Goal: Participate in discussion: Engage in conversation with other users on a specific topic

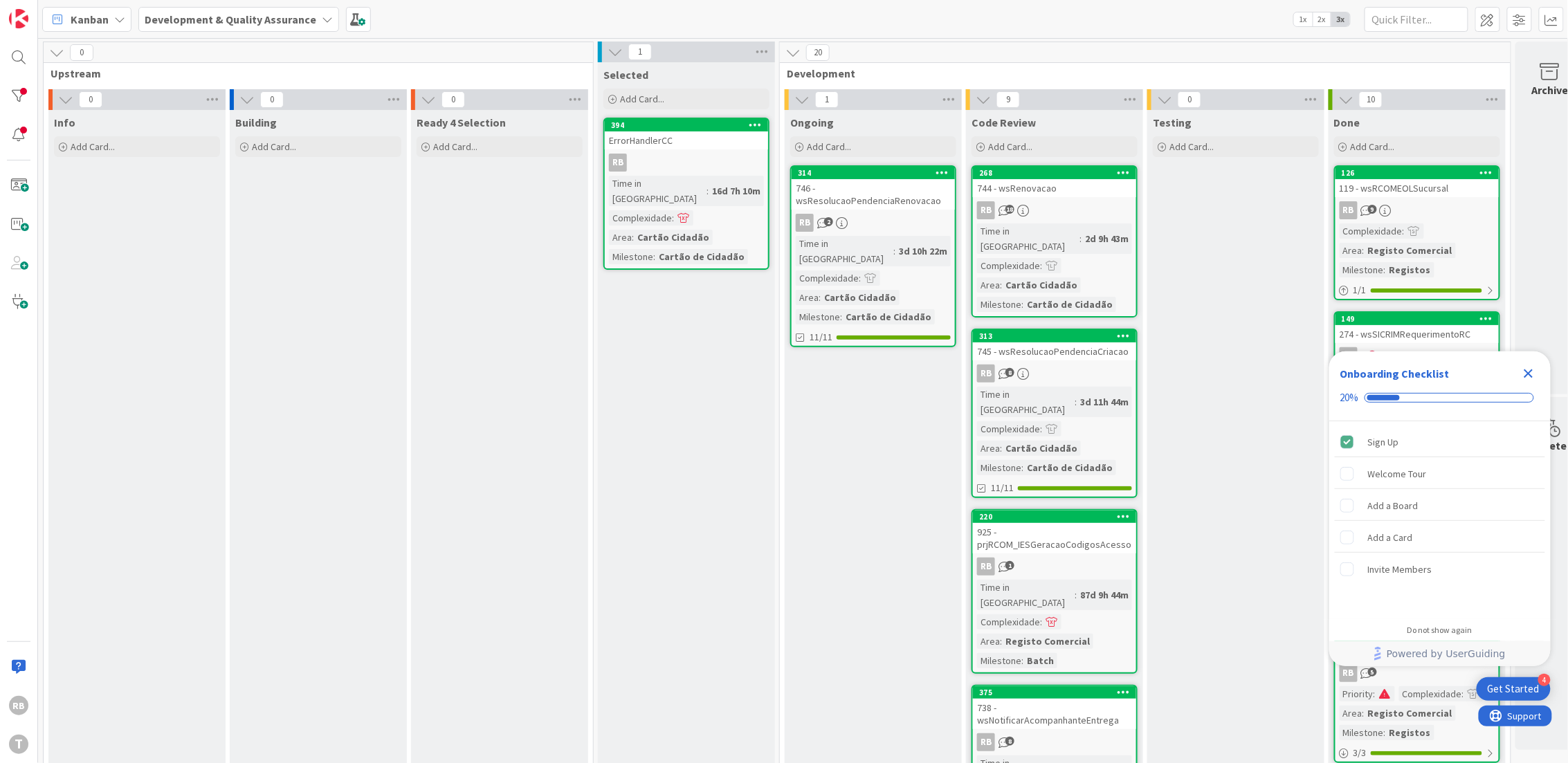
click at [901, 195] on div "746 - wsResolucaoPendenciaRenovacao" at bounding box center [873, 194] width 164 height 30
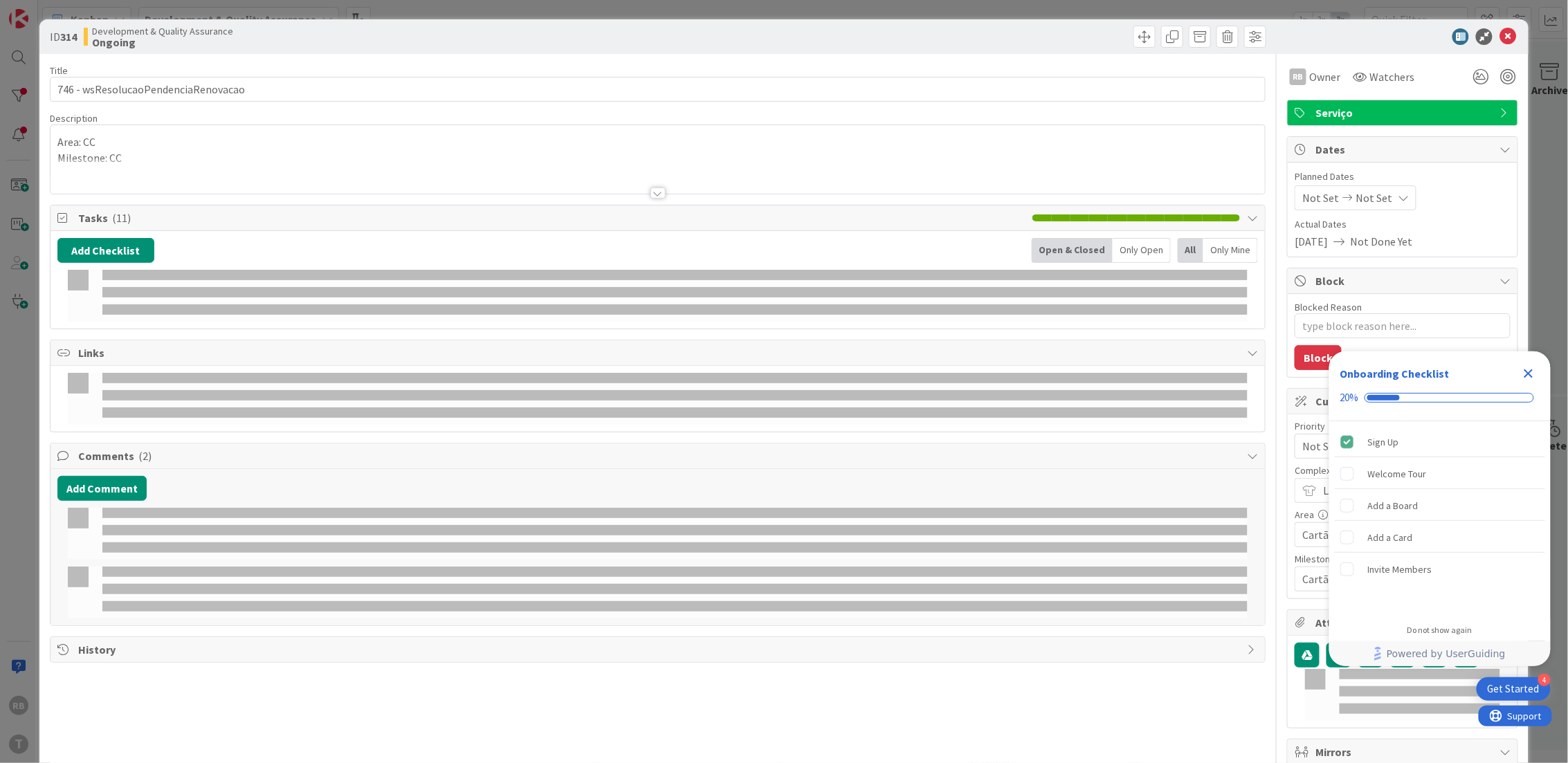
type textarea "x"
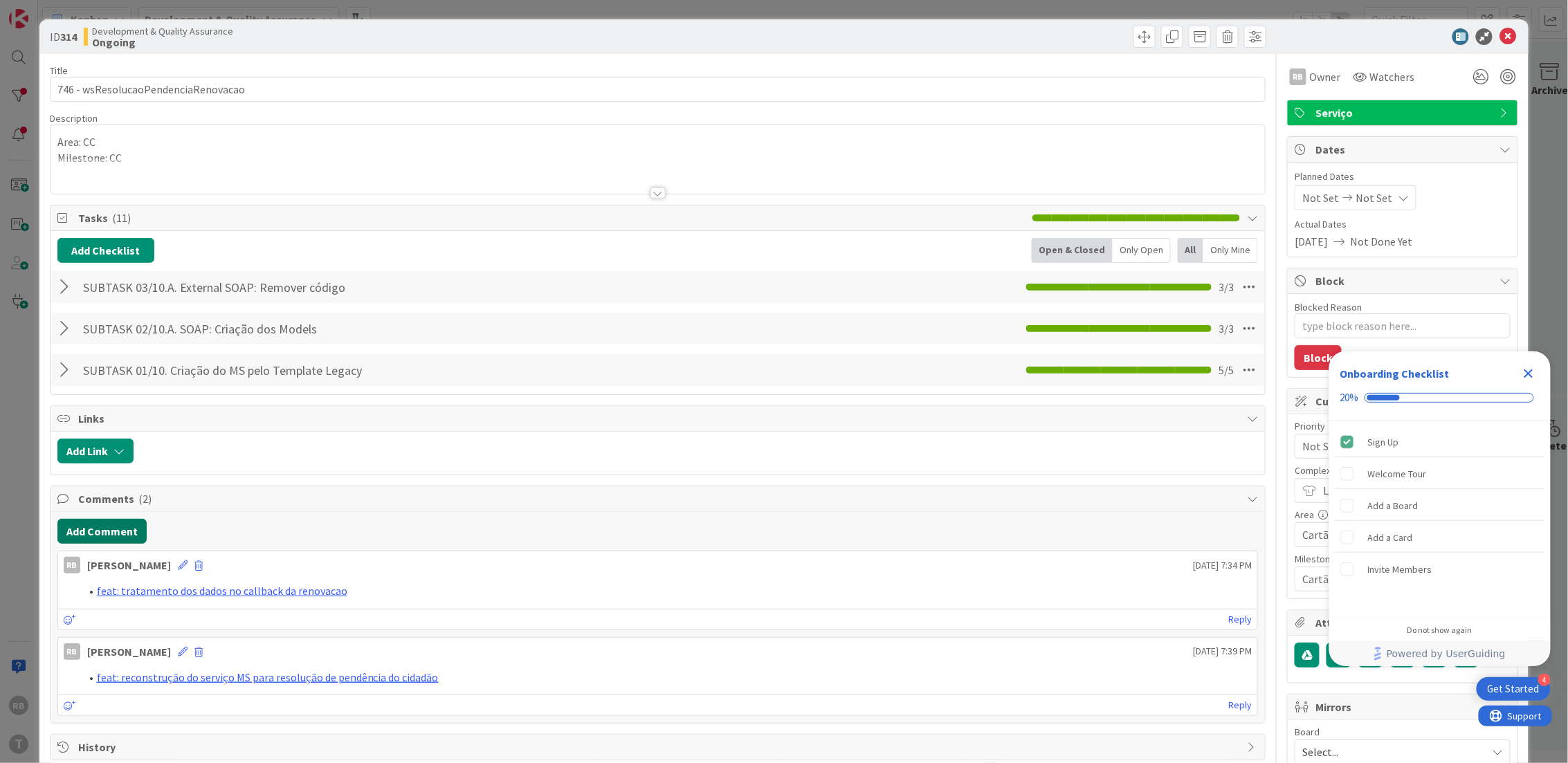
click at [108, 531] on button "Add Comment" at bounding box center [102, 531] width 90 height 25
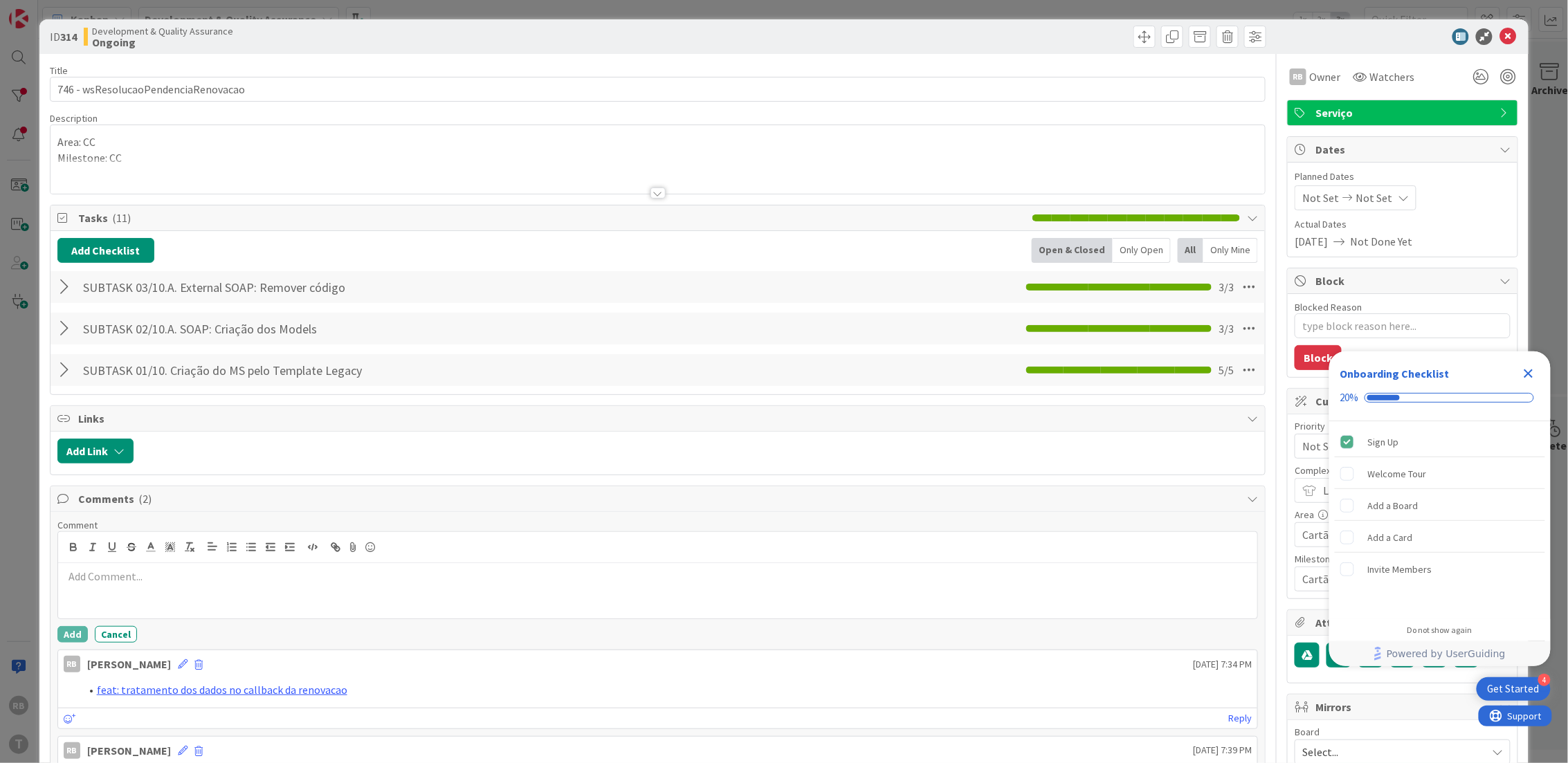
click at [126, 581] on p at bounding box center [658, 577] width 1189 height 16
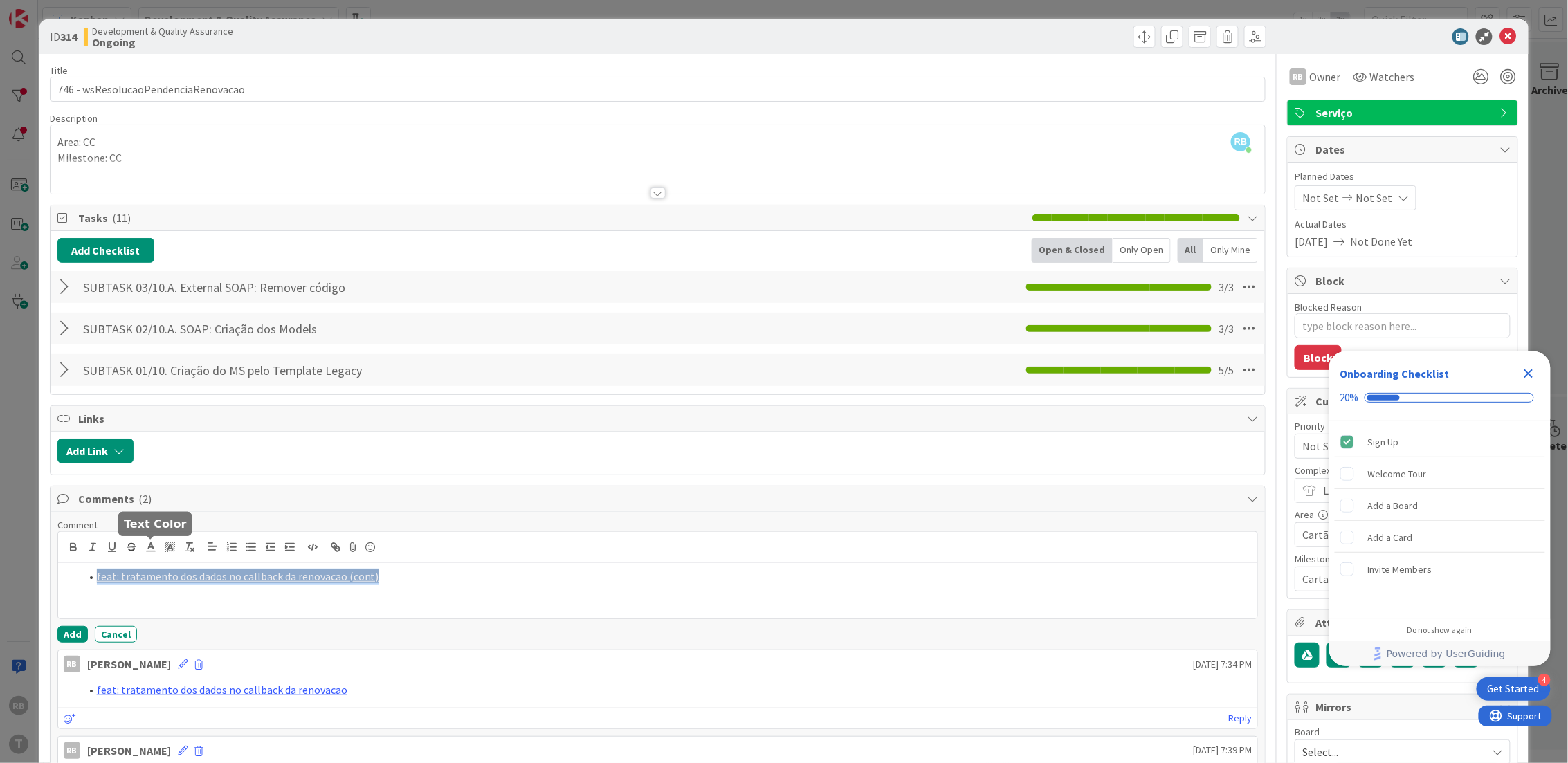
click at [150, 544] on polyline at bounding box center [150, 546] width 5 height 6
click at [219, 565] on span at bounding box center [221, 565] width 11 height 11
click at [171, 547] on icon at bounding box center [170, 547] width 12 height 12
click at [177, 579] on span at bounding box center [171, 579] width 11 height 11
click at [457, 588] on div "feat: tratamento dos dados no callback da renovacao (cont)" at bounding box center [657, 591] width 1200 height 55
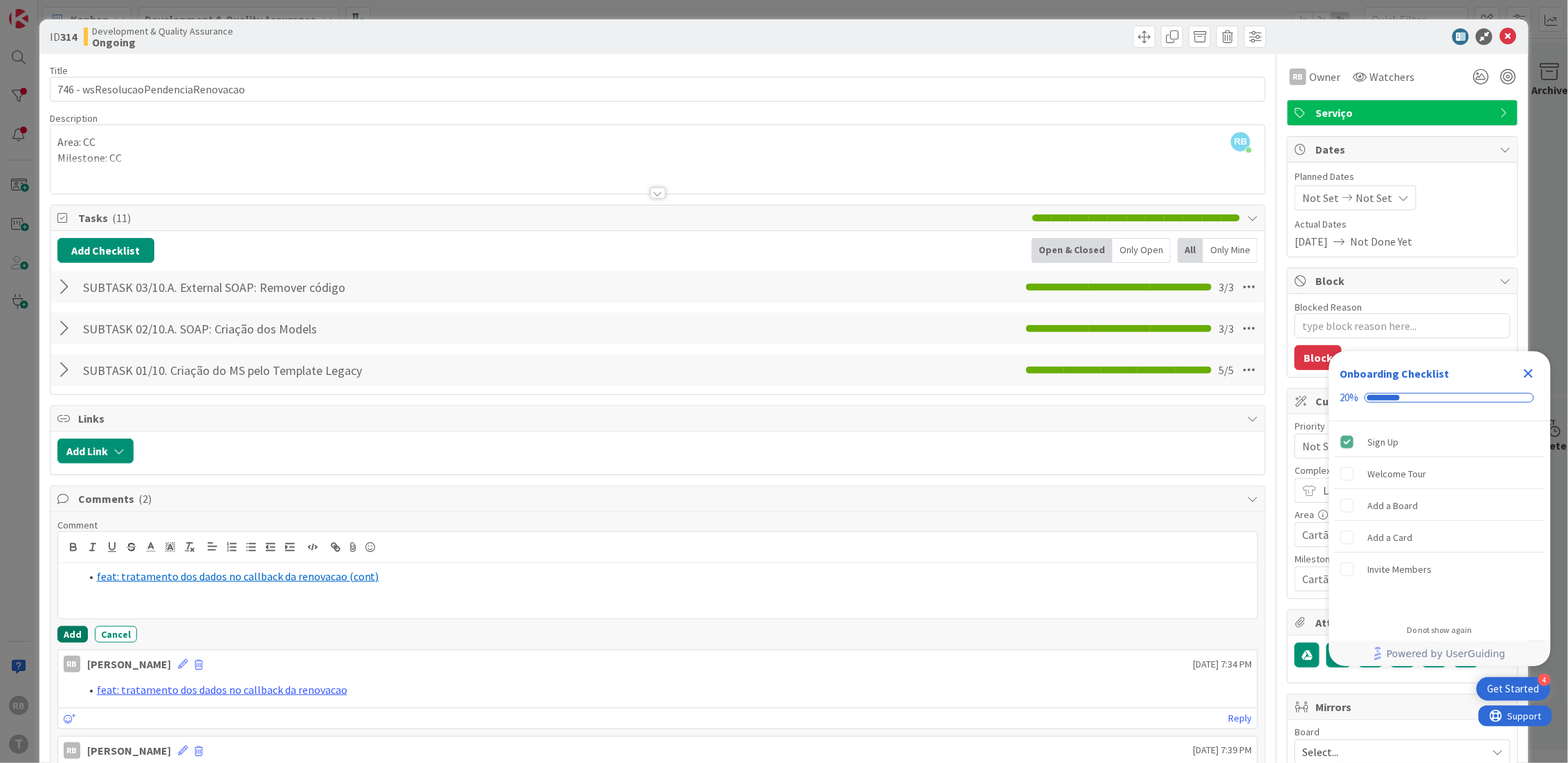
click at [68, 635] on button "Add" at bounding box center [72, 635] width 30 height 17
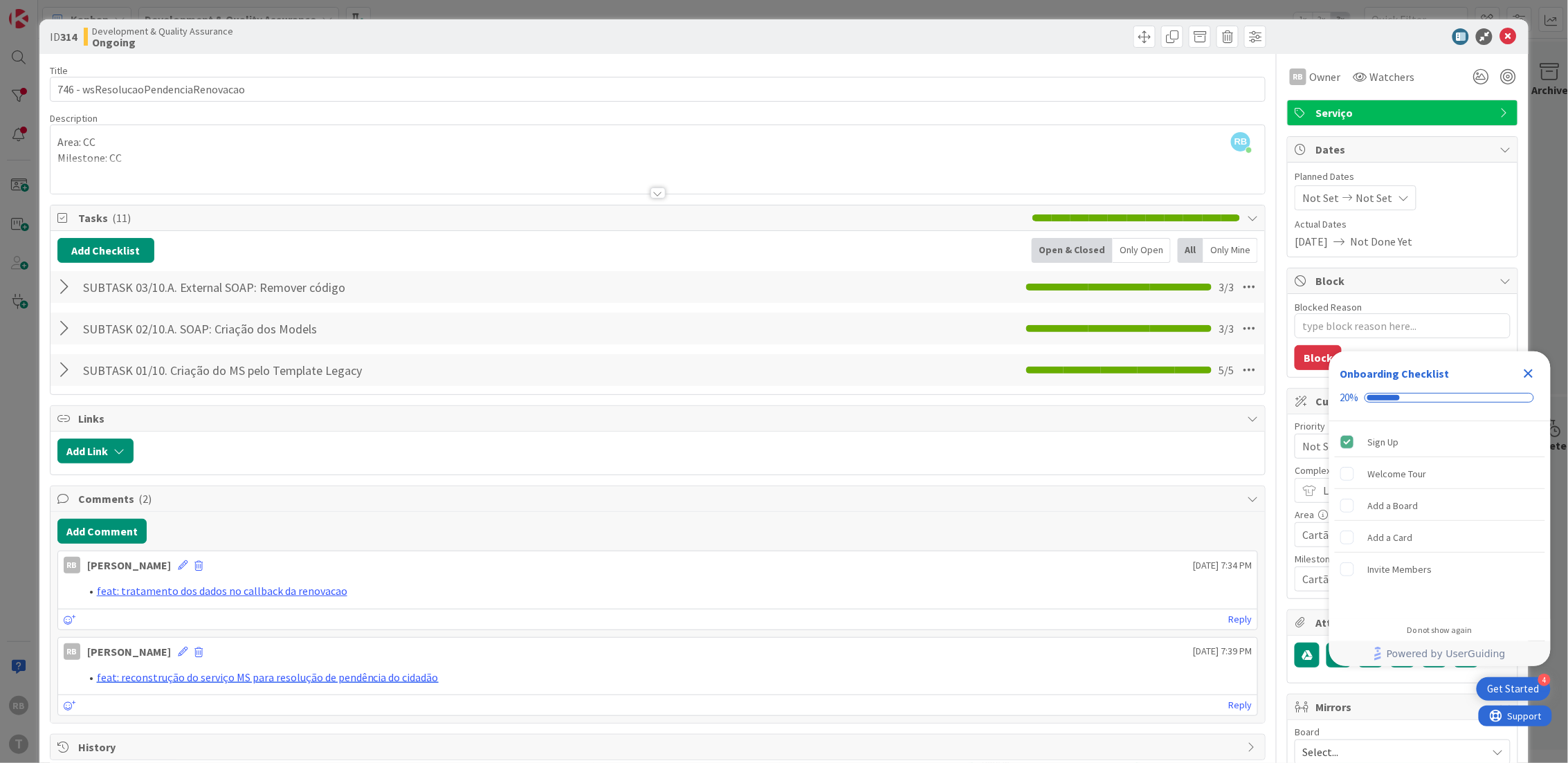
type textarea "x"
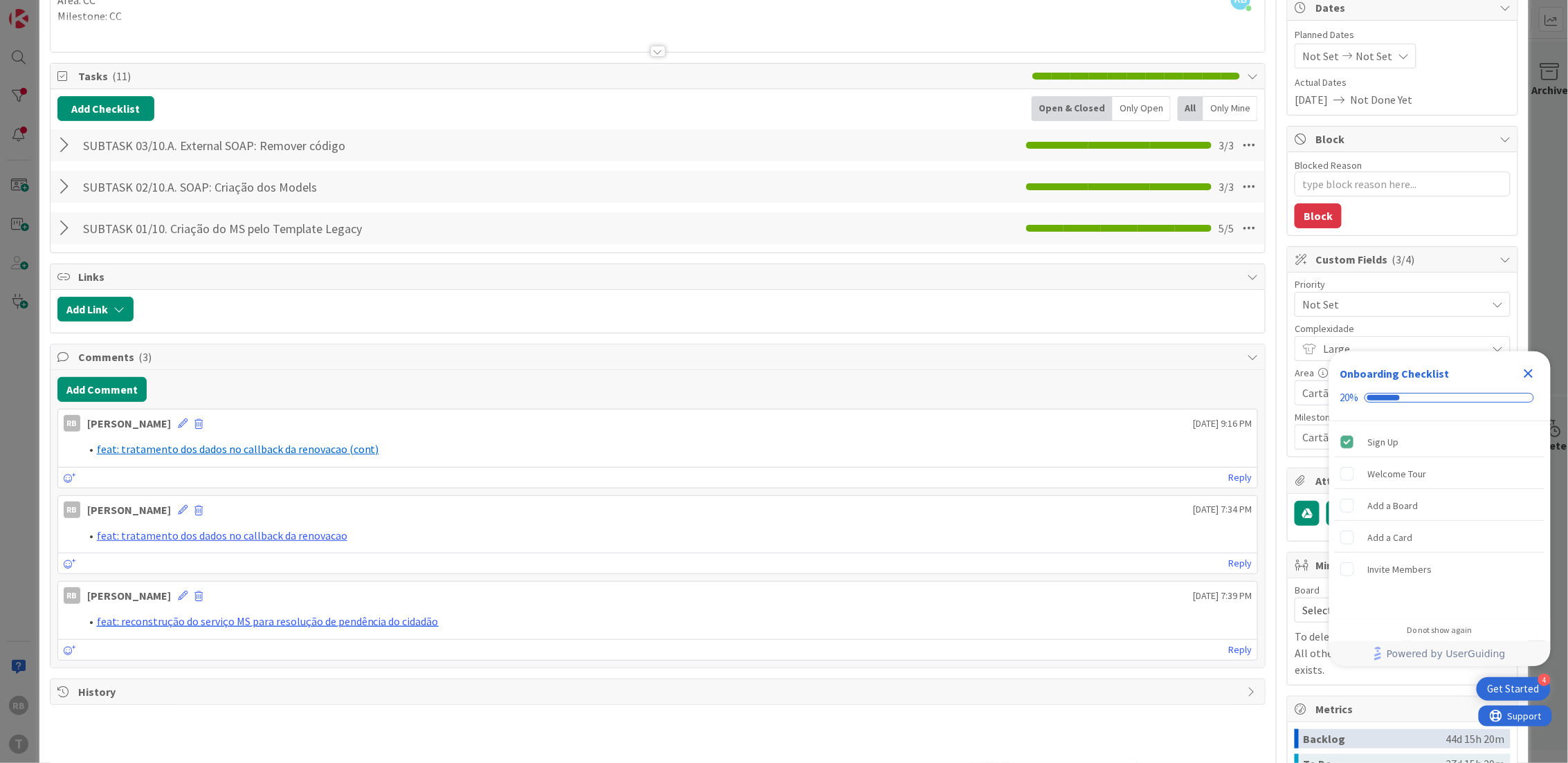
scroll to position [352, 0]
